Goal: Task Accomplishment & Management: Complete application form

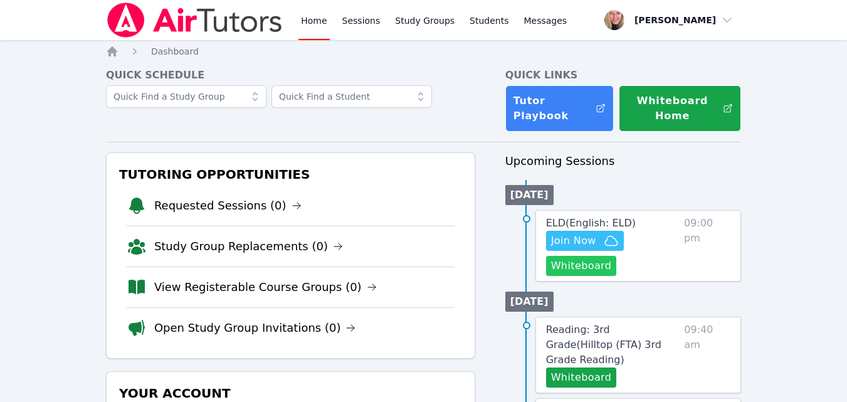
click at [548, 271] on button "Whiteboard" at bounding box center [581, 266] width 71 height 20
click at [598, 244] on span "Join Now" at bounding box center [585, 240] width 68 height 15
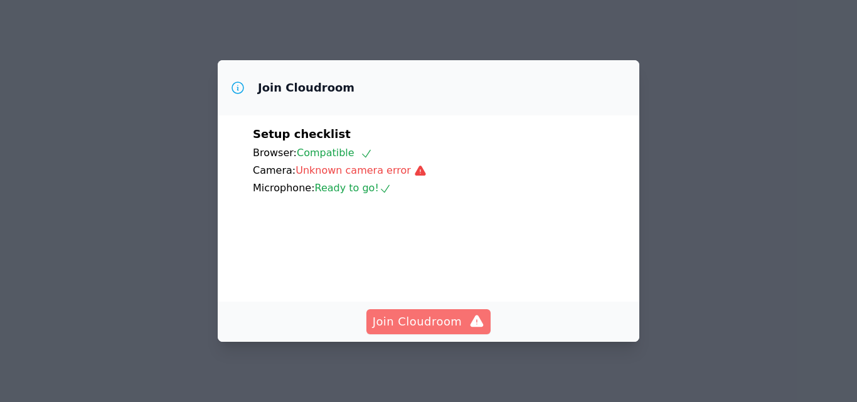
click at [425, 317] on span "Join Cloudroom" at bounding box center [429, 322] width 112 height 18
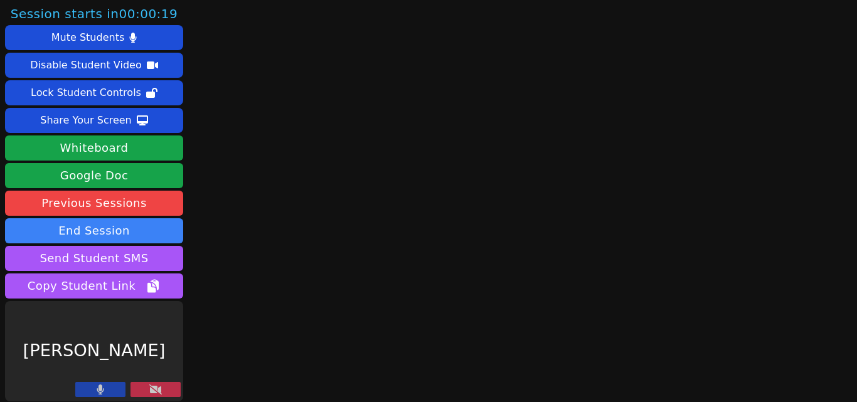
click at [169, 387] on button at bounding box center [155, 389] width 50 height 15
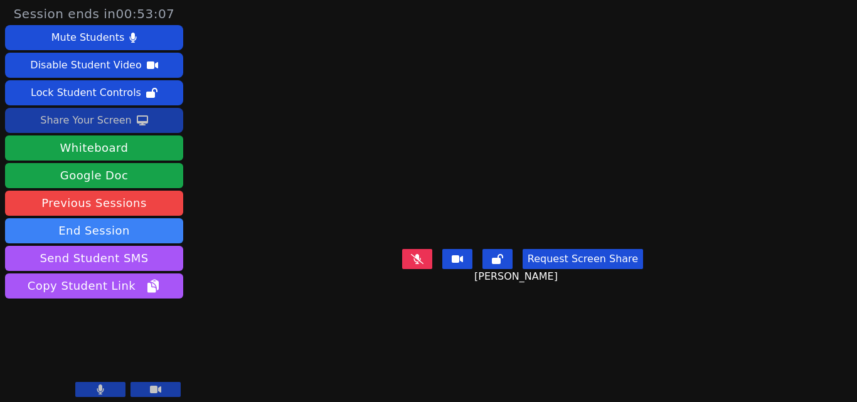
click at [149, 124] on button "Share Your Screen" at bounding box center [94, 120] width 178 height 25
click at [105, 127] on div "Share Your Screen" at bounding box center [86, 120] width 92 height 20
click at [137, 117] on icon at bounding box center [142, 120] width 11 height 10
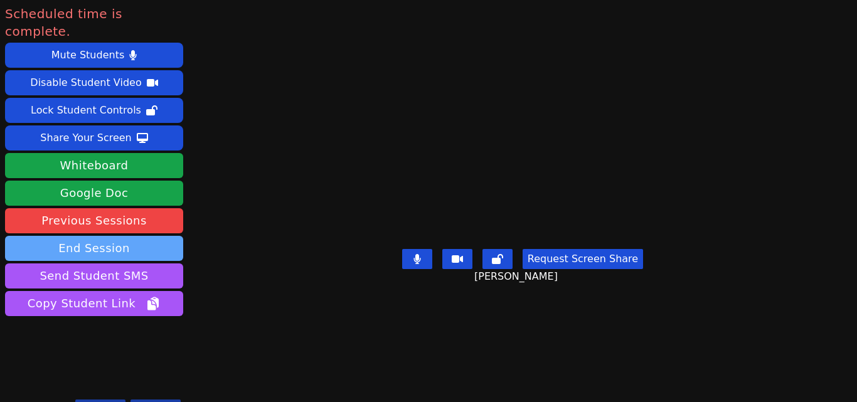
click at [105, 236] on button "End Session" at bounding box center [94, 248] width 178 height 25
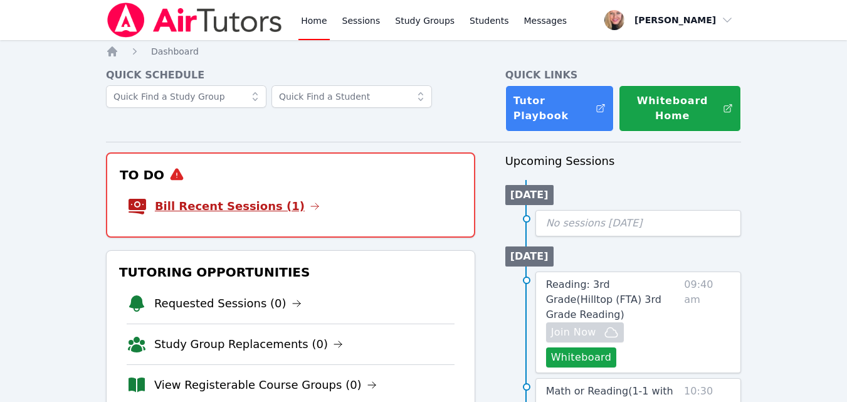
click at [257, 207] on link "Bill Recent Sessions (1)" at bounding box center [237, 207] width 165 height 18
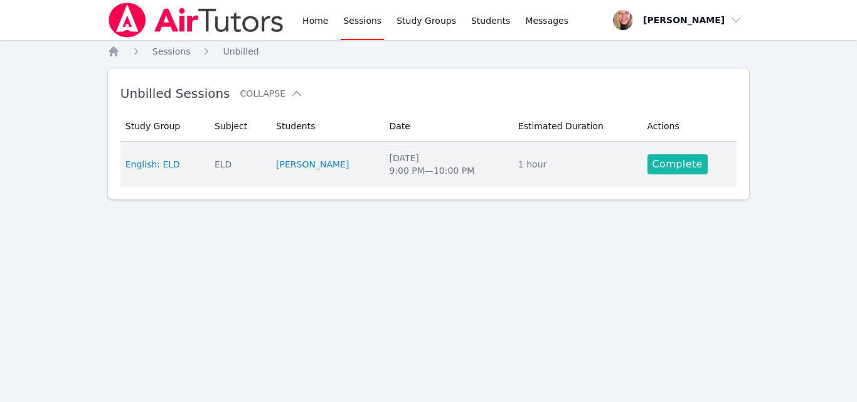
click at [684, 155] on link "Complete" at bounding box center [677, 164] width 60 height 20
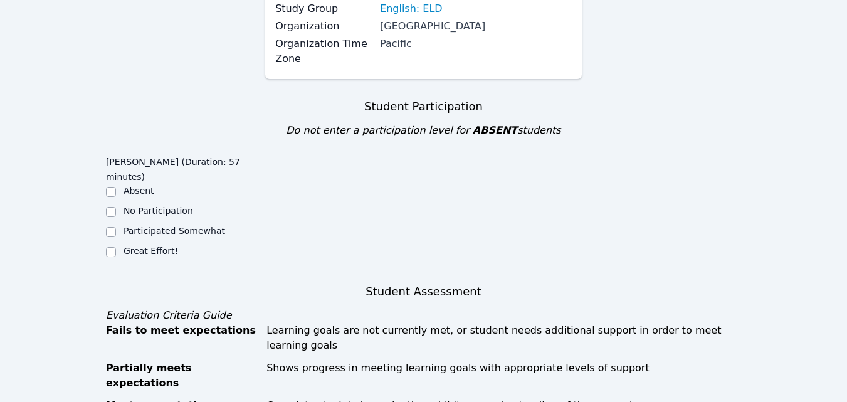
scroll to position [251, 0]
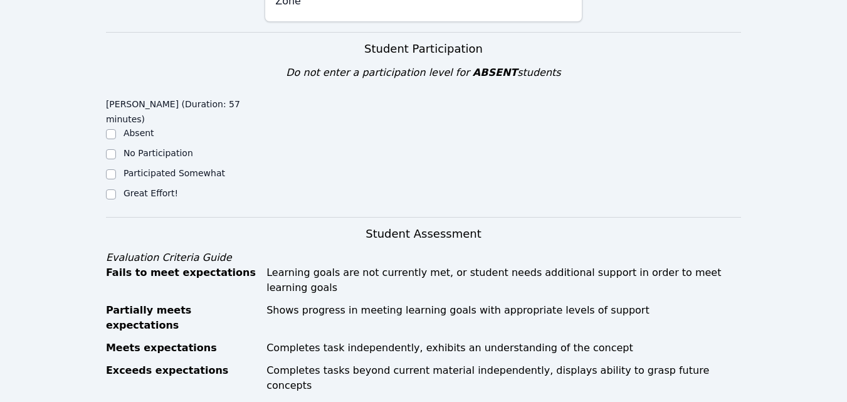
click at [162, 188] on label "Great Effort!" at bounding box center [151, 193] width 55 height 10
click at [116, 189] on input "Great Effort!" at bounding box center [111, 194] width 10 height 10
checkbox input "true"
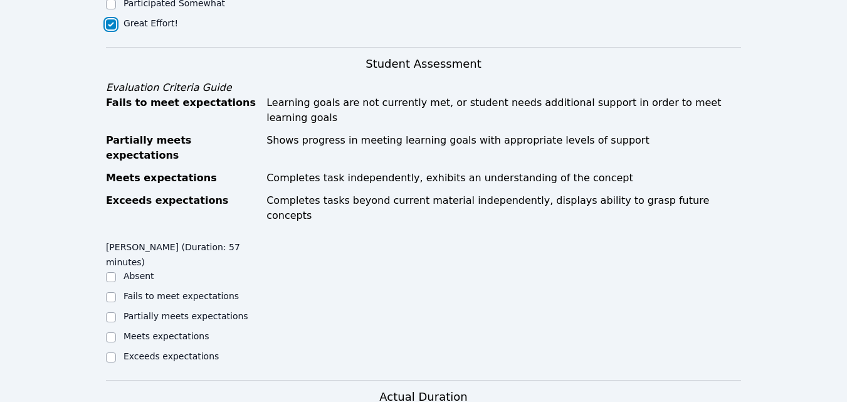
scroll to position [439, 0]
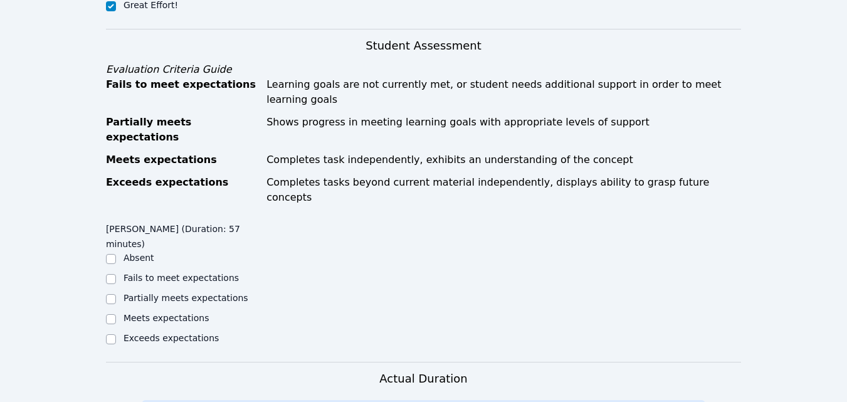
click at [233, 293] on label "Partially meets expectations" at bounding box center [186, 298] width 125 height 10
click at [116, 294] on input "Partially meets expectations" at bounding box center [111, 299] width 10 height 10
checkbox input "true"
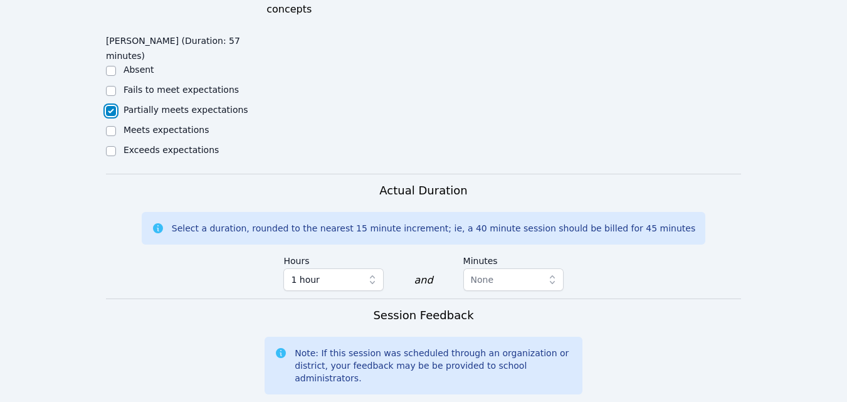
scroll to position [753, 0]
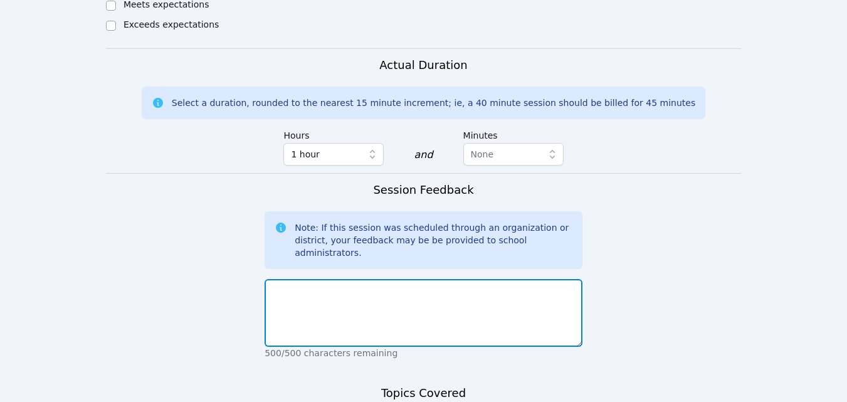
click at [415, 279] on textarea at bounding box center [424, 313] width 318 height 68
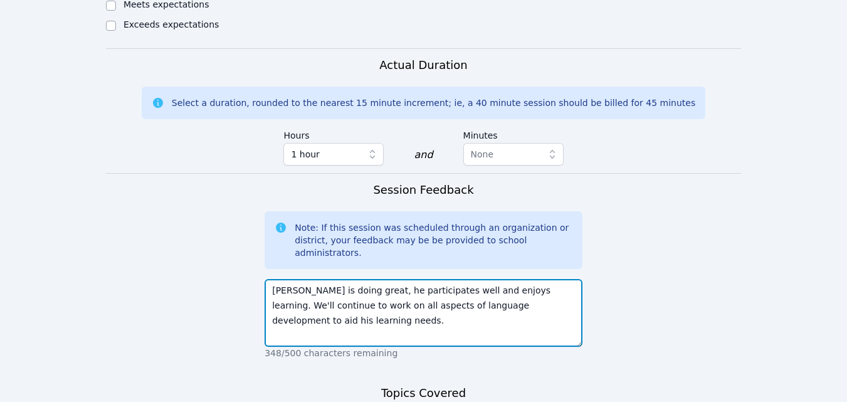
type textarea "Yoel is doing great, he participates well and enjoys learning. We'll continue t…"
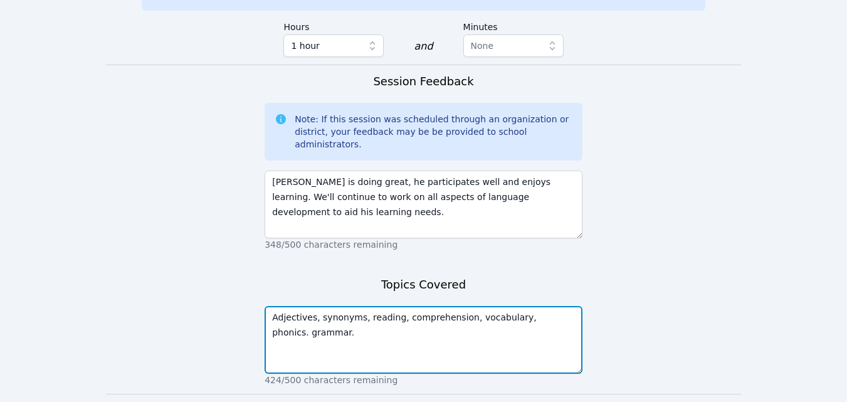
type textarea "Adjectives, synonyms, reading, comprehension, vocabulary, phonics. grammar."
